Goal: Complete application form

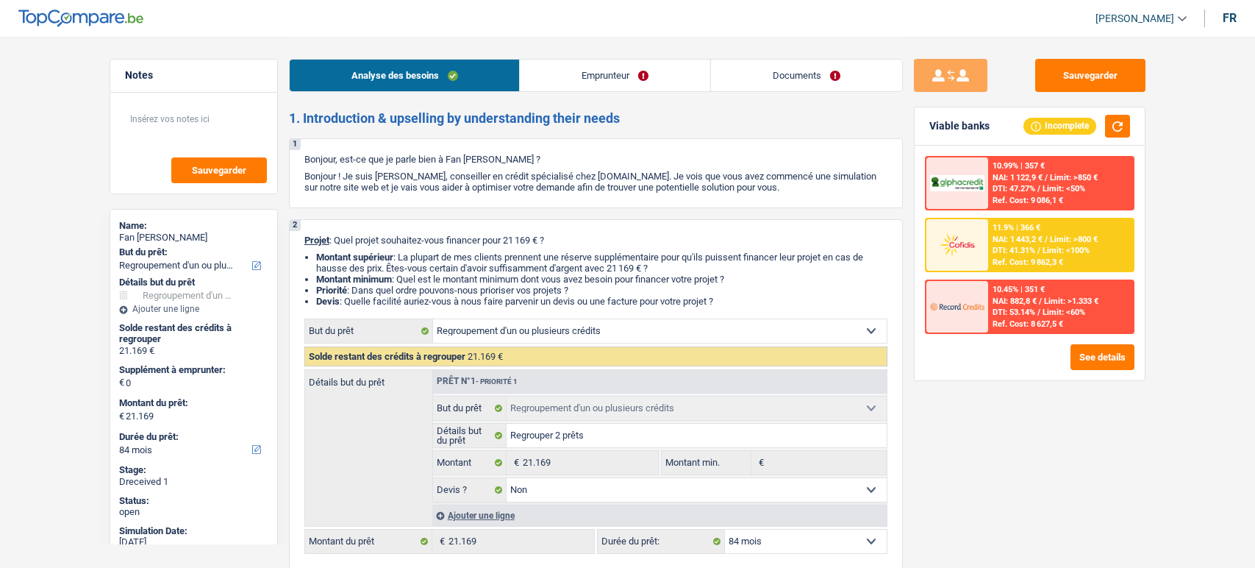
select select "refinancing"
select select "84"
select select "refinancing"
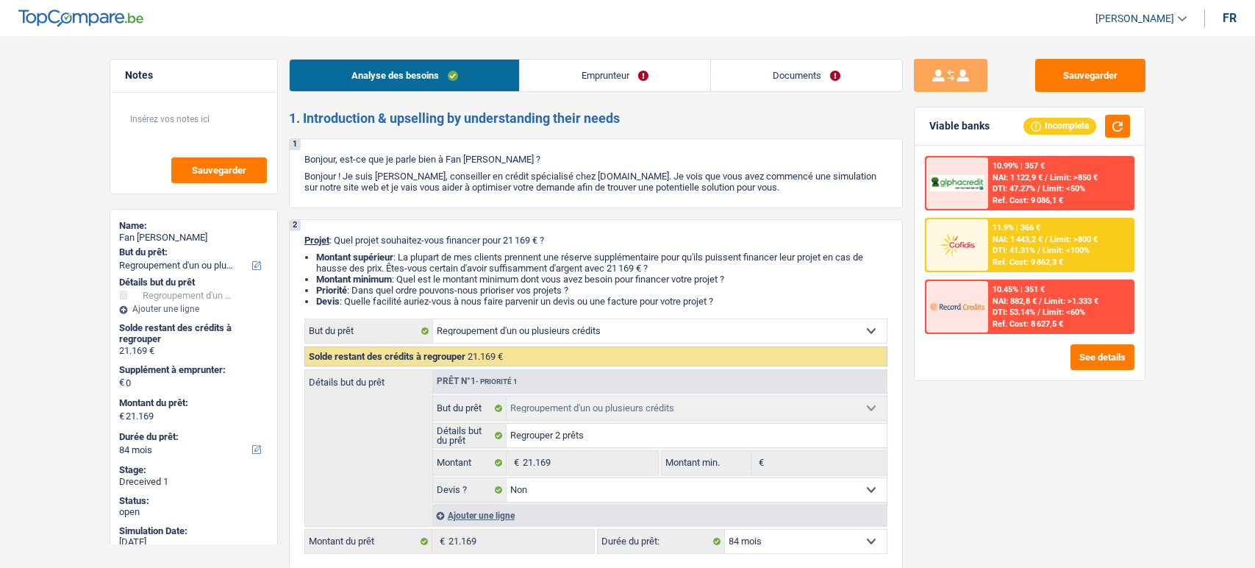
select select "false"
select select "84"
select select "worker"
select select "familyAllowances"
select select "netSalary"
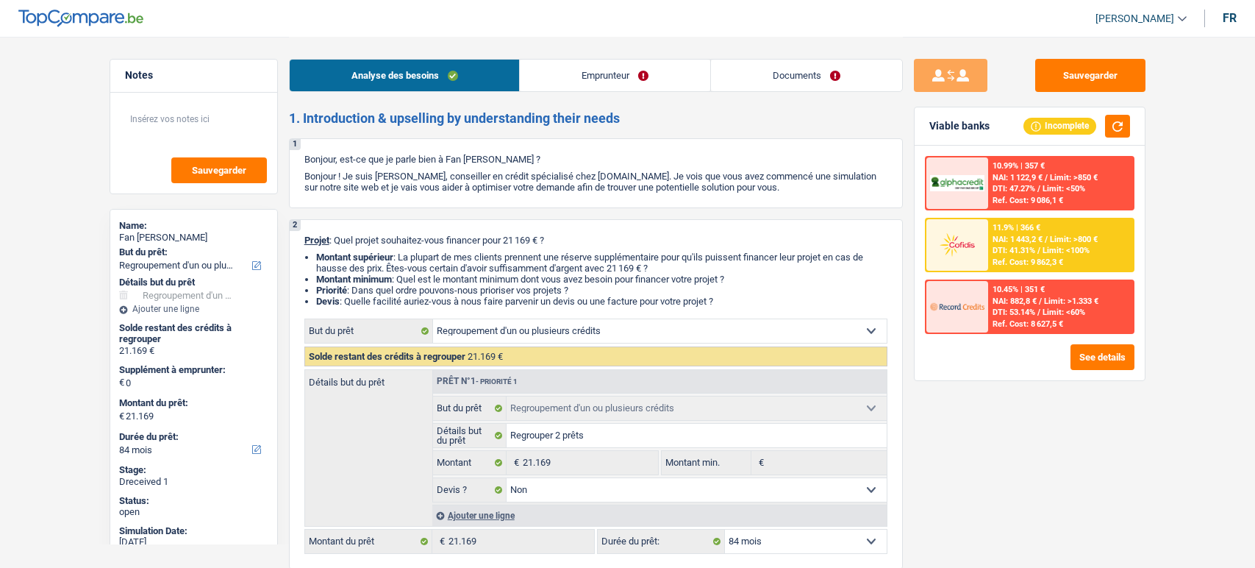
select select "unemployment"
select select "alimony"
select select "rents"
select select "personalLoan"
select select "homeFurnishingOrRelocation"
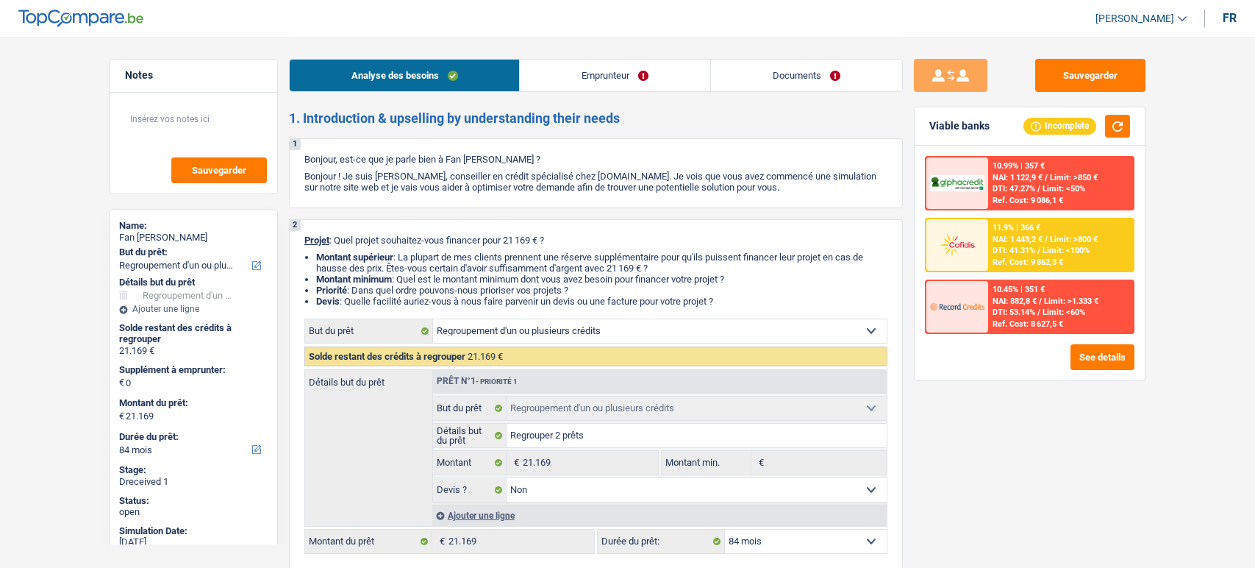
select select "36"
select select "carLoan"
select select "60"
select select "refinancing"
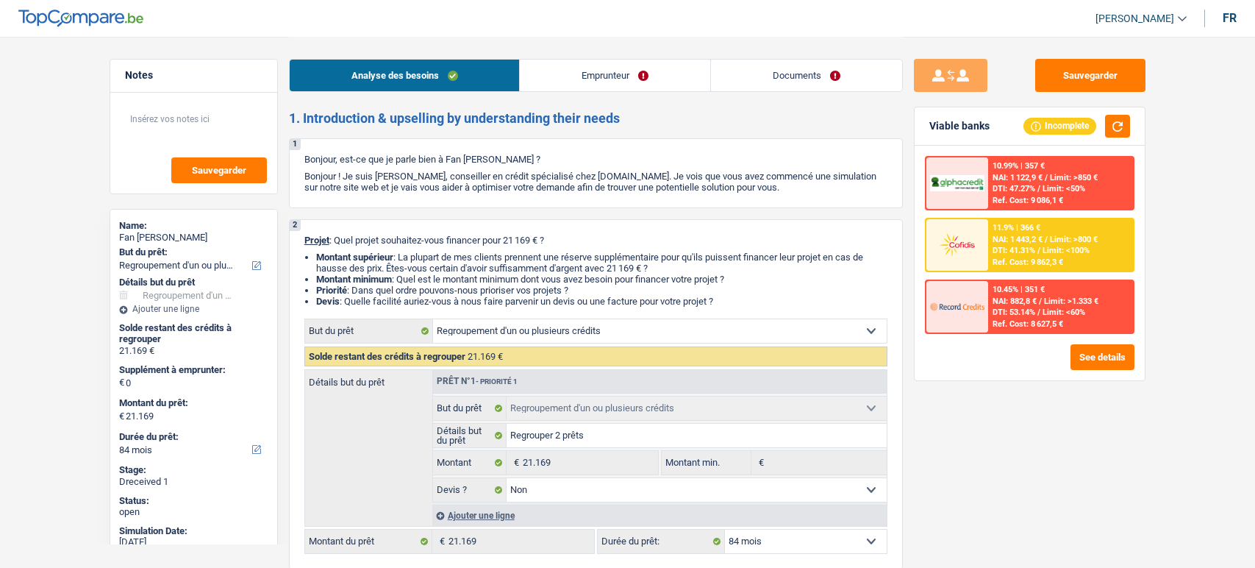
select select "false"
select select "84"
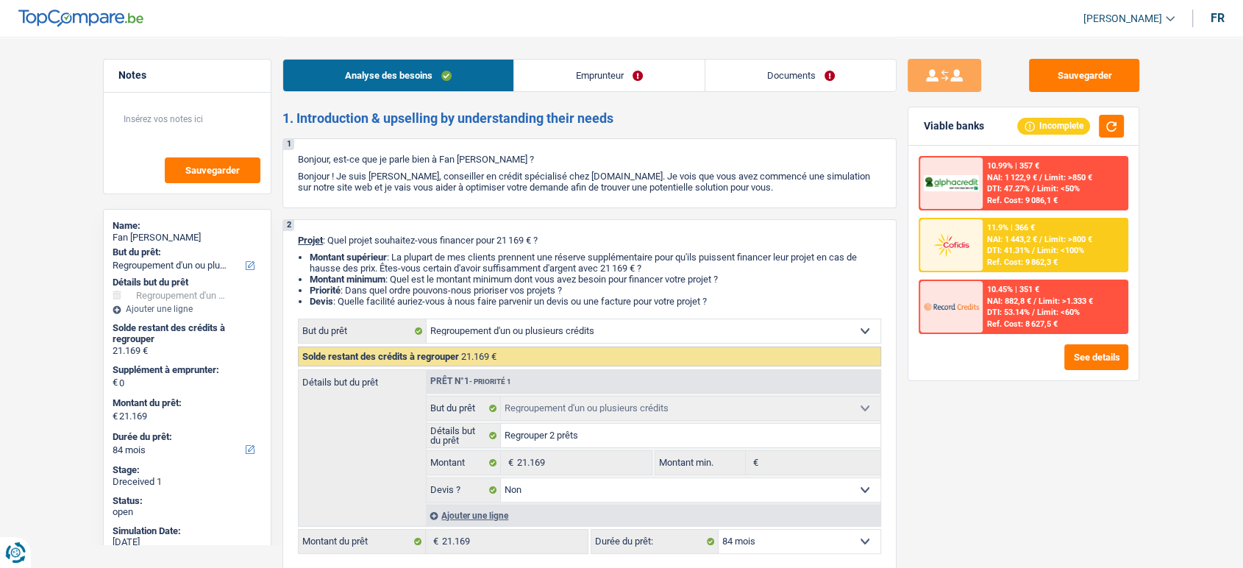
drag, startPoint x: 791, startPoint y: 92, endPoint x: 798, endPoint y: 81, distance: 12.9
click at [798, 81] on div "Analyse des besoins Emprunteur Documents" at bounding box center [589, 68] width 614 height 63
click at [798, 81] on link "Documents" at bounding box center [800, 76] width 191 height 32
